Goal: Information Seeking & Learning: Learn about a topic

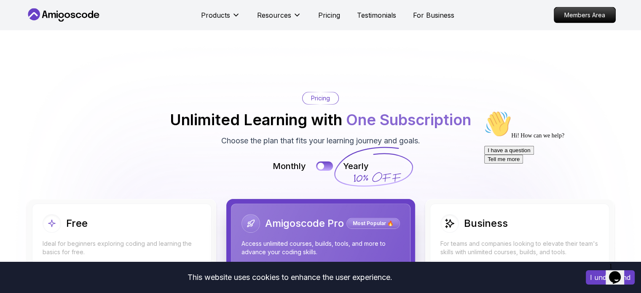
scroll to position [1772, 0]
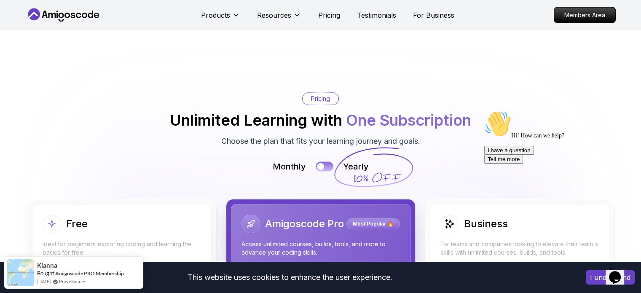
drag, startPoint x: 325, startPoint y: 159, endPoint x: 325, endPoint y: 165, distance: 5.5
click at [325, 165] on div "Monthly Yearly" at bounding box center [321, 167] width 590 height 12
click at [325, 165] on button at bounding box center [325, 166] width 18 height 10
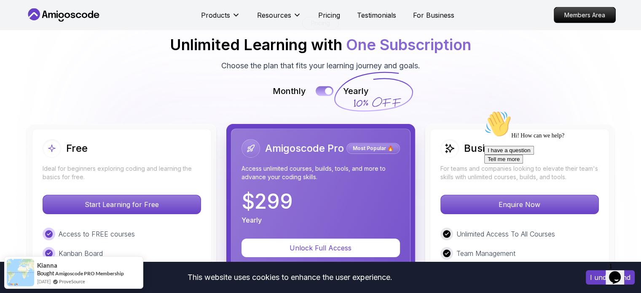
scroll to position [1848, 0]
click at [324, 92] on button at bounding box center [325, 91] width 18 height 10
click at [325, 92] on button at bounding box center [325, 91] width 18 height 10
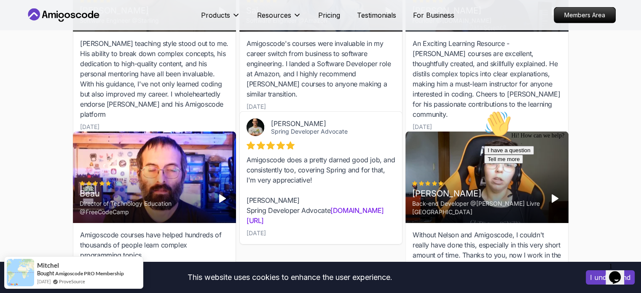
scroll to position [2622, 0]
click at [326, 19] on p "Pricing" at bounding box center [329, 15] width 22 height 10
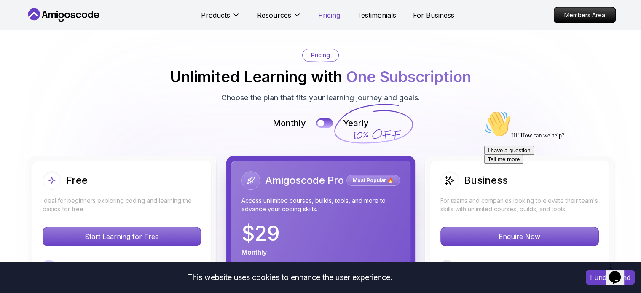
scroll to position [1809, 0]
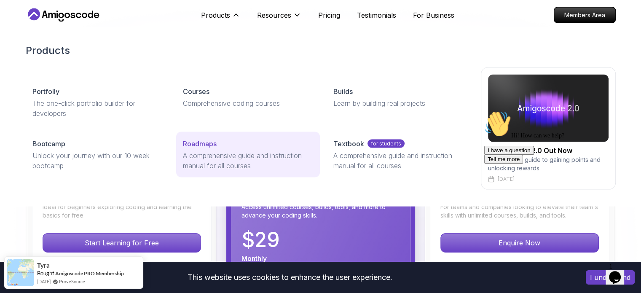
click at [230, 153] on p "A comprehensive guide and instruction manual for all courses" at bounding box center [248, 160] width 130 height 20
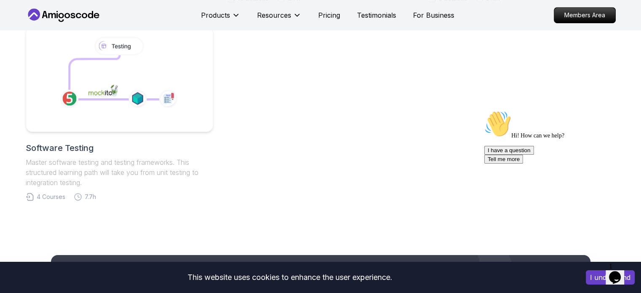
scroll to position [600, 0]
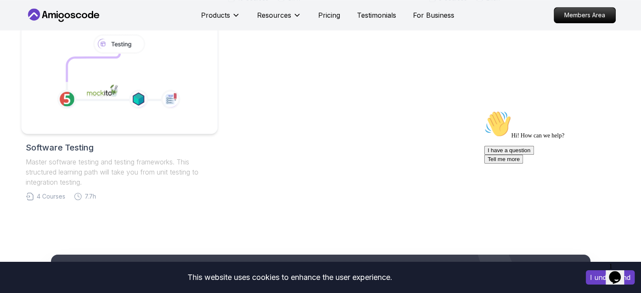
click at [185, 91] on icon at bounding box center [118, 74] width 144 height 87
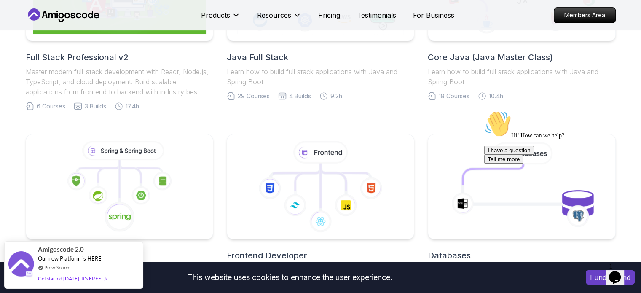
scroll to position [343, 0]
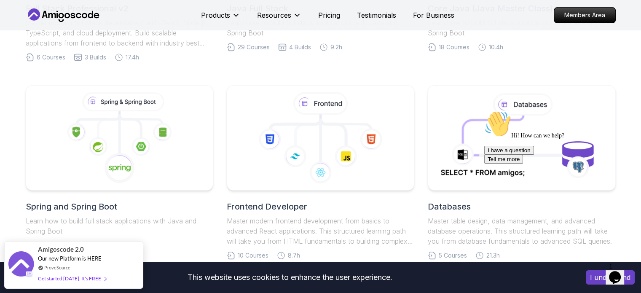
click at [552, 155] on div "Hi! How can we help? I have a question Tell me more" at bounding box center [560, 136] width 152 height 53
click at [533, 126] on div "Hi! How can we help? I have a question Tell me more" at bounding box center [560, 136] width 152 height 53
click at [467, 201] on h2 "Databases" at bounding box center [521, 207] width 187 height 12
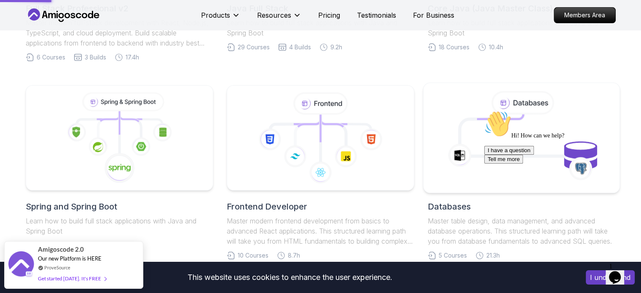
click at [469, 120] on icon at bounding box center [492, 129] width 64 height 31
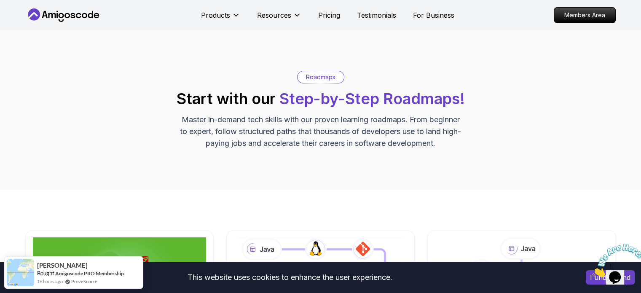
click at [329, 76] on p "Roadmaps" at bounding box center [320, 77] width 29 height 8
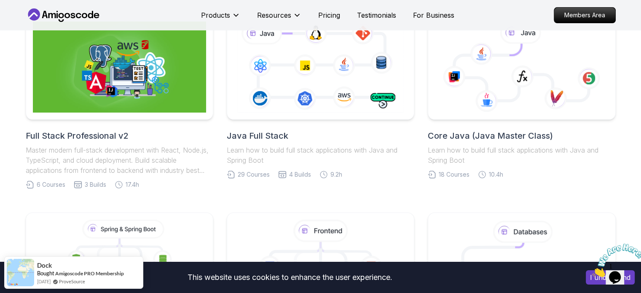
scroll to position [168, 0]
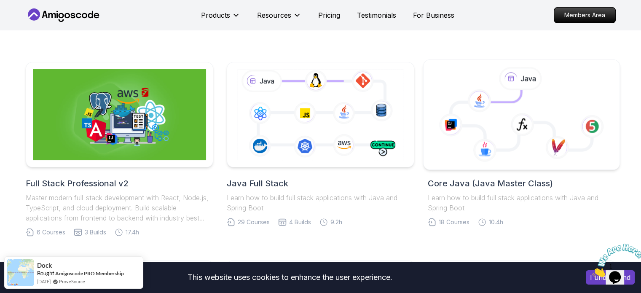
click at [467, 126] on icon at bounding box center [521, 120] width 141 height 60
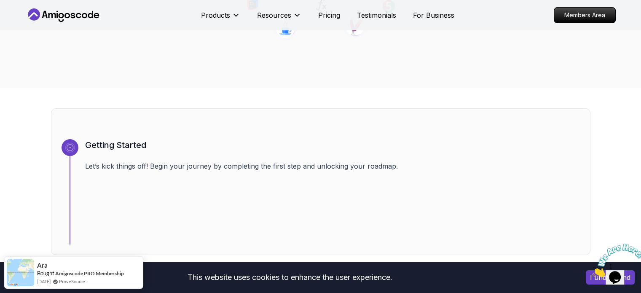
scroll to position [64, 0]
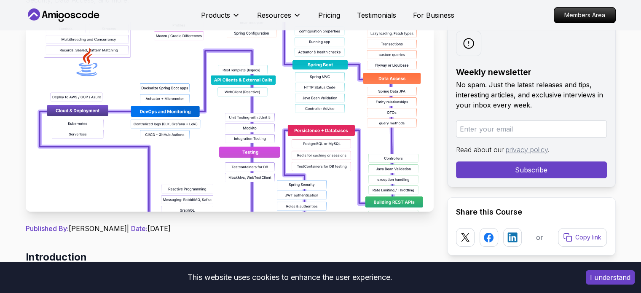
click at [333, 165] on img at bounding box center [230, 117] width 408 height 190
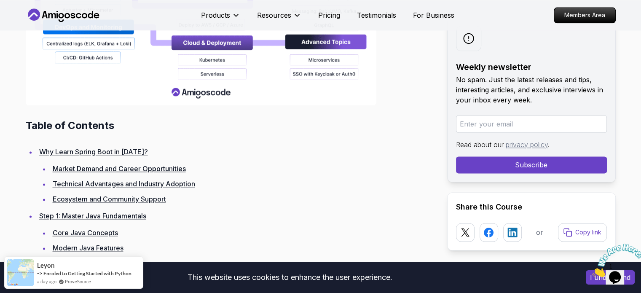
scroll to position [1063, 0]
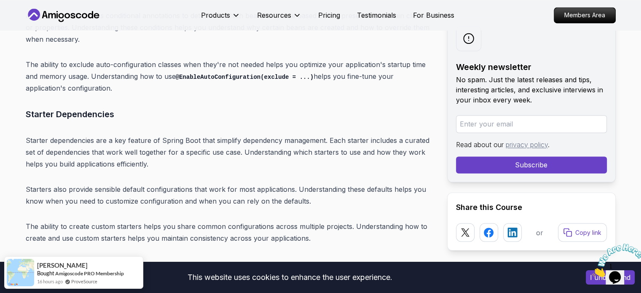
scroll to position [4637, 0]
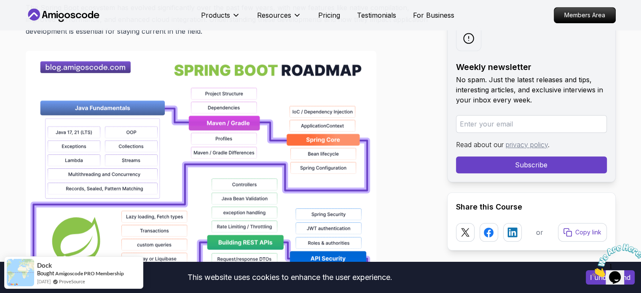
scroll to position [579, 0]
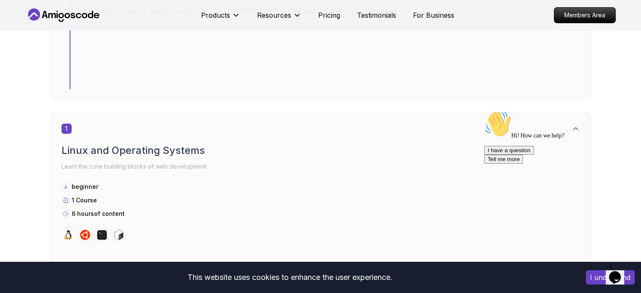
scroll to position [333, 0]
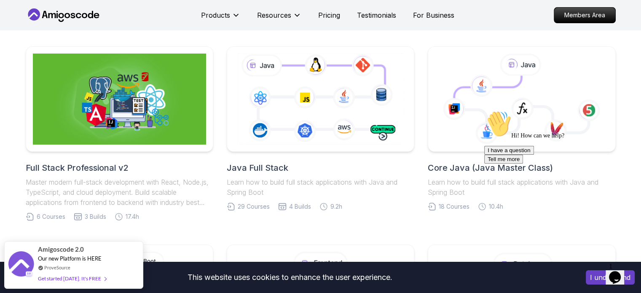
scroll to position [182, 0]
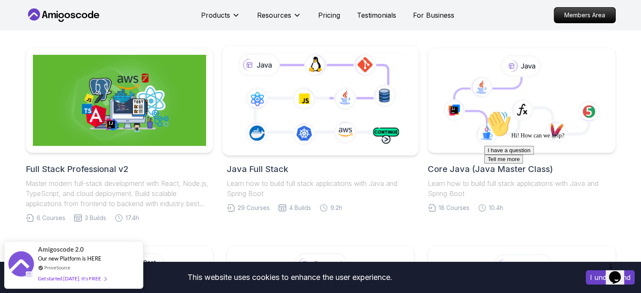
click at [356, 110] on icon at bounding box center [320, 100] width 178 height 99
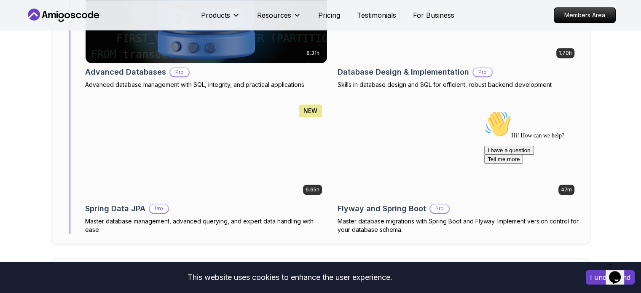
scroll to position [3811, 0]
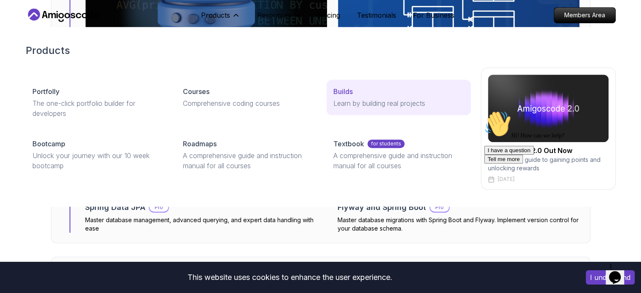
click at [340, 102] on p "Learn by building real projects" at bounding box center [398, 103] width 130 height 10
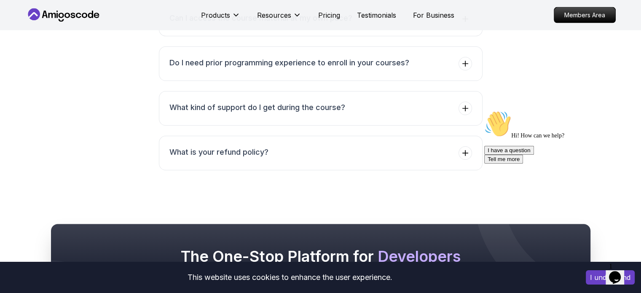
scroll to position [1745, 0]
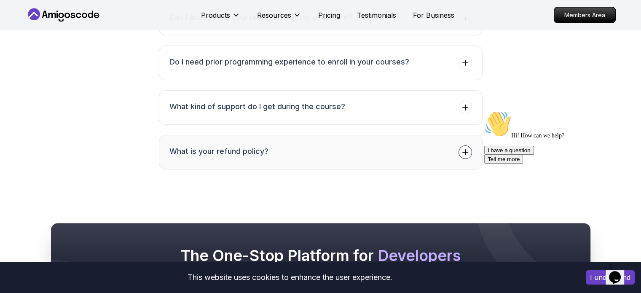
click at [468, 148] on icon at bounding box center [465, 152] width 8 height 8
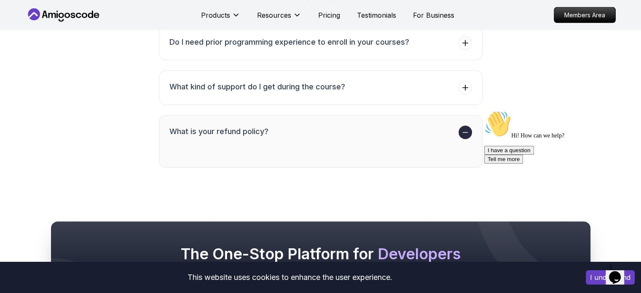
scroll to position [1711, 0]
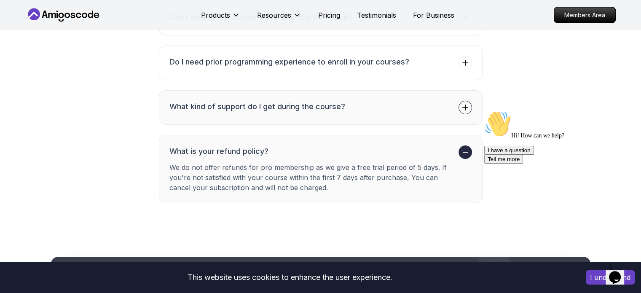
click at [463, 109] on span at bounding box center [464, 107] width 13 height 13
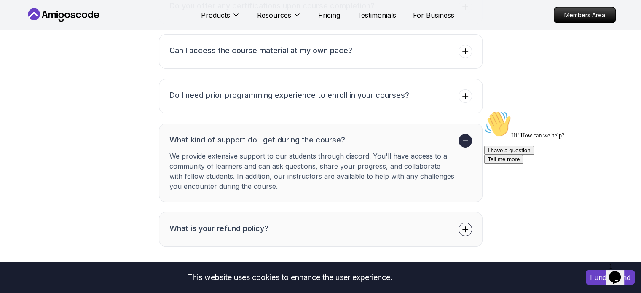
scroll to position [1671, 0]
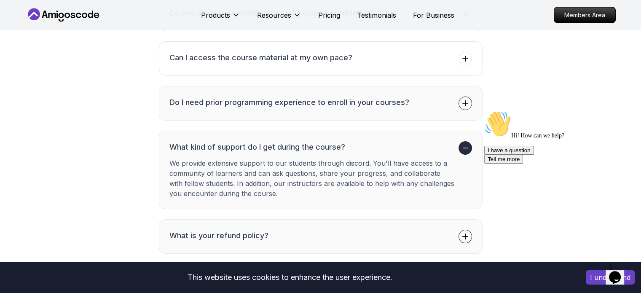
click at [464, 100] on icon at bounding box center [464, 102] width 5 height 5
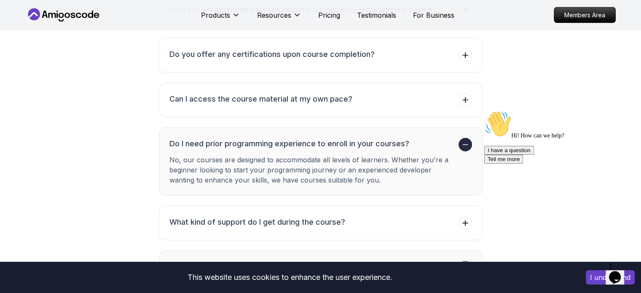
scroll to position [1630, 0]
click at [461, 96] on icon at bounding box center [465, 100] width 8 height 8
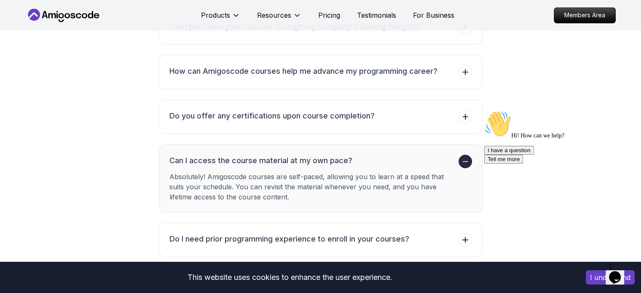
scroll to position [1567, 0]
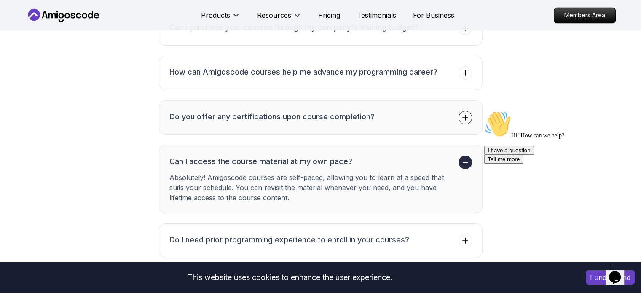
click at [461, 113] on icon at bounding box center [465, 117] width 8 height 8
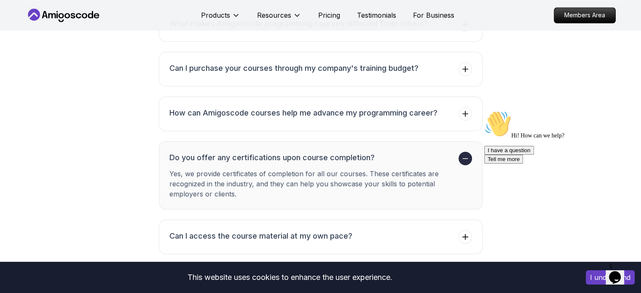
scroll to position [1527, 0]
click at [460, 113] on span at bounding box center [464, 113] width 13 height 13
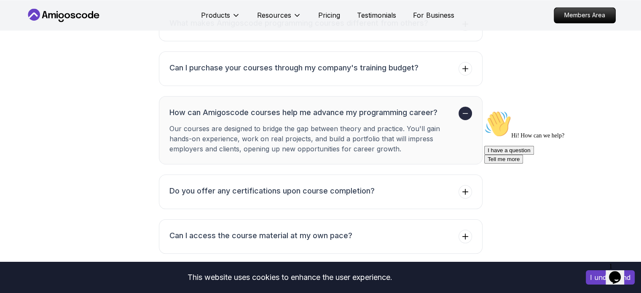
click at [409, 133] on p "Our courses are designed to bridge the gap between theory and practice. You'll …" at bounding box center [312, 138] width 286 height 30
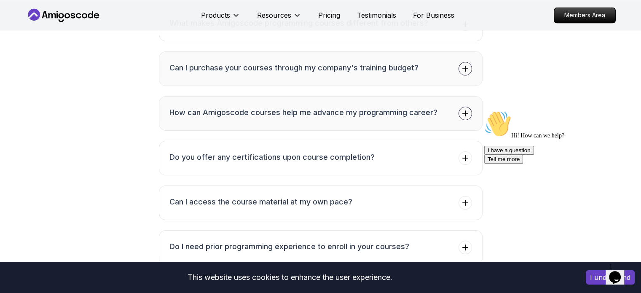
click at [463, 64] on icon at bounding box center [465, 68] width 8 height 8
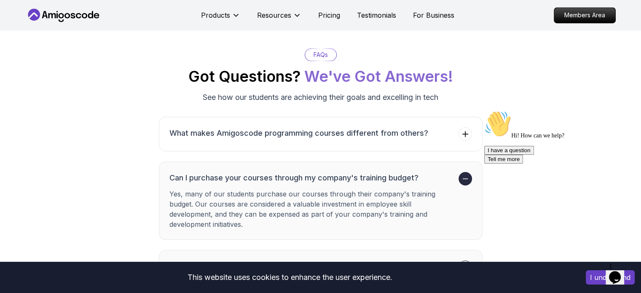
scroll to position [1417, 0]
click at [459, 130] on span at bounding box center [464, 133] width 13 height 13
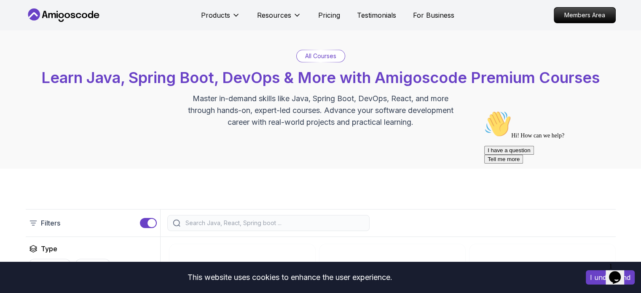
scroll to position [0, 0]
